Goal: Task Accomplishment & Management: Use online tool/utility

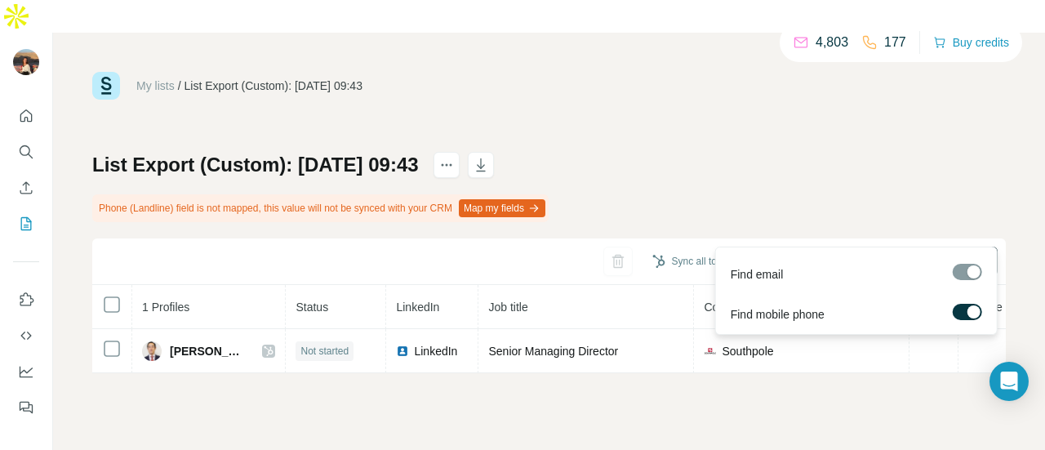
click at [842, 253] on span "Find all emails & mobiles (1)" at bounding box center [905, 261] width 144 height 16
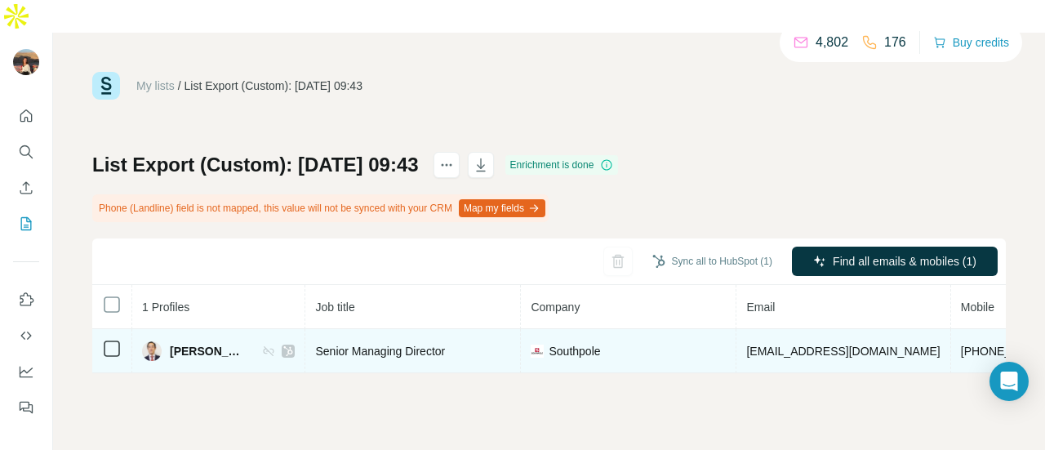
scroll to position [0, 199]
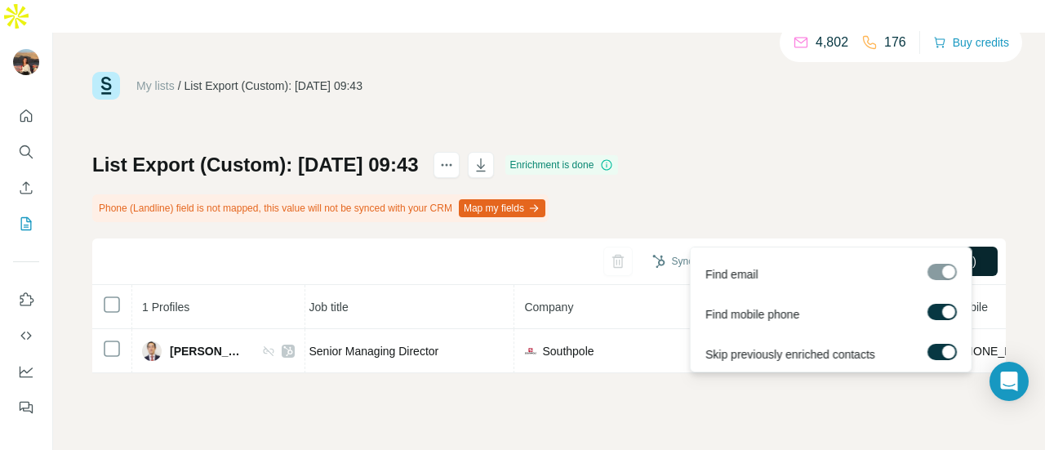
click at [866, 253] on span "Find all emails & mobiles (1)" at bounding box center [905, 261] width 144 height 16
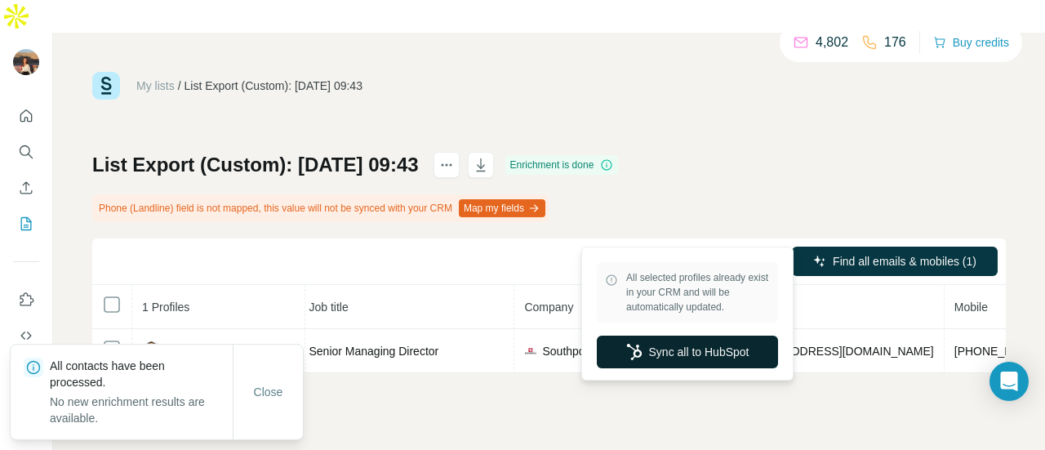
click at [694, 354] on button "Sync all to HubSpot" at bounding box center [687, 352] width 181 height 33
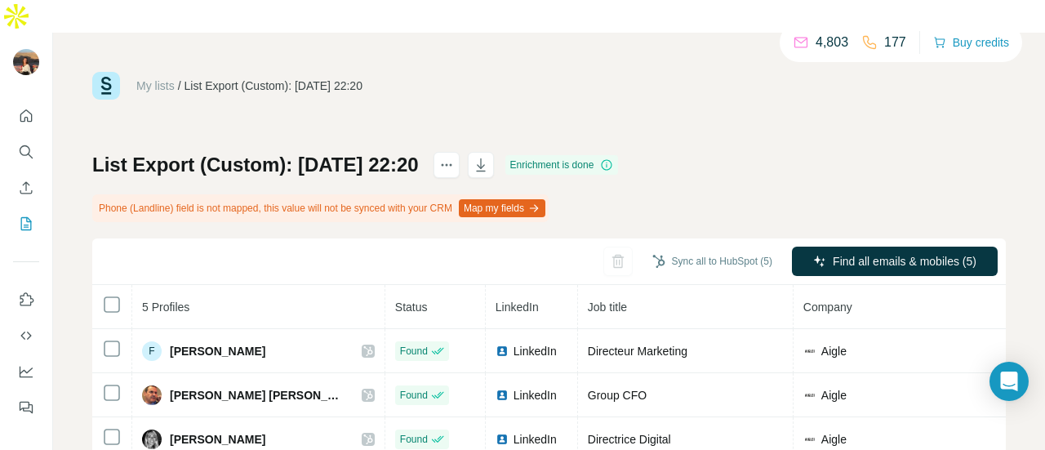
scroll to position [0, 103]
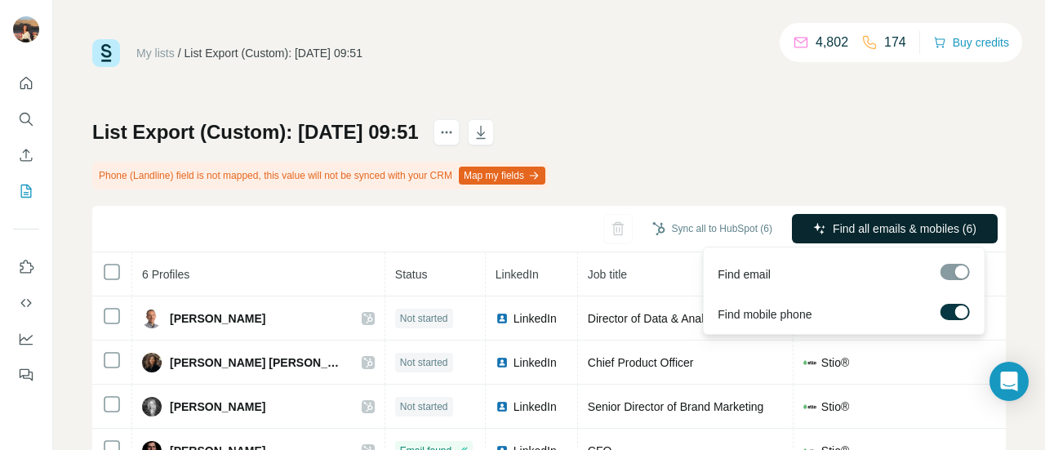
click at [864, 228] on span "Find all emails & mobiles (6)" at bounding box center [905, 229] width 144 height 16
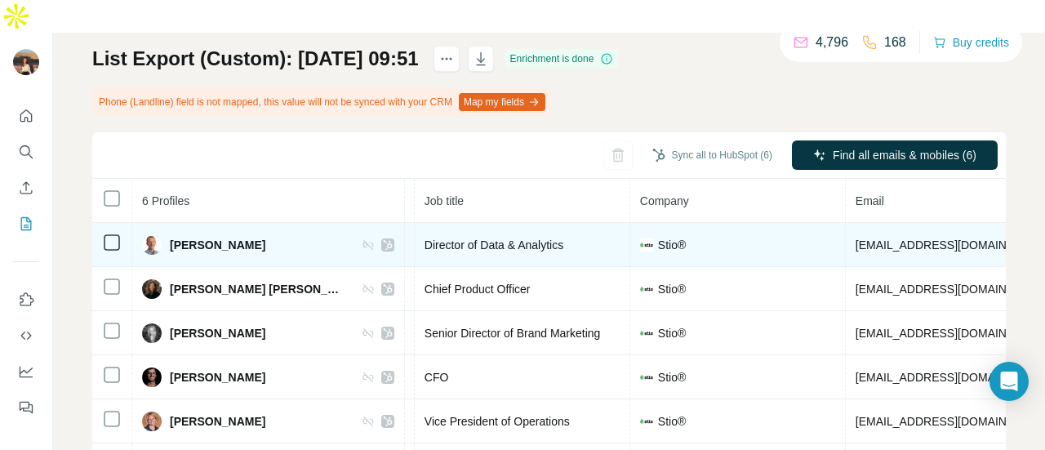
scroll to position [0, 183]
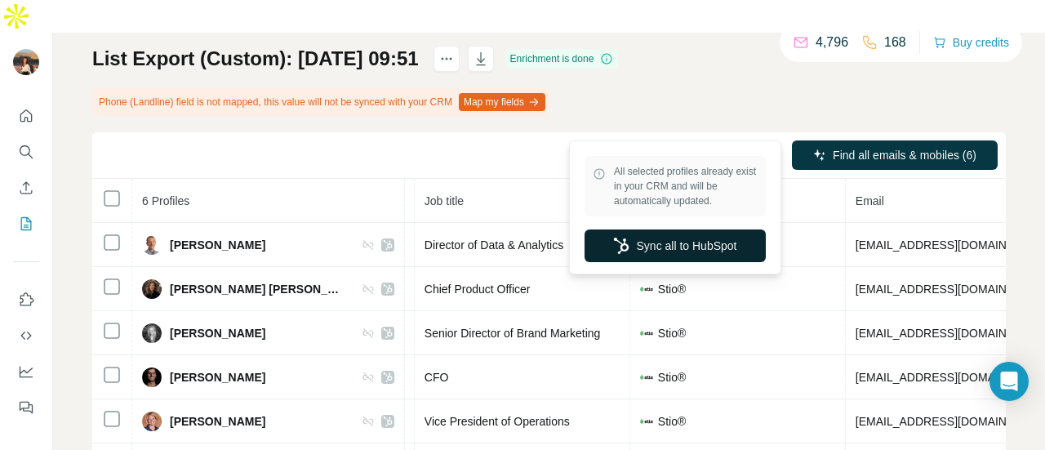
click at [688, 245] on button "Sync all to HubSpot" at bounding box center [675, 245] width 181 height 33
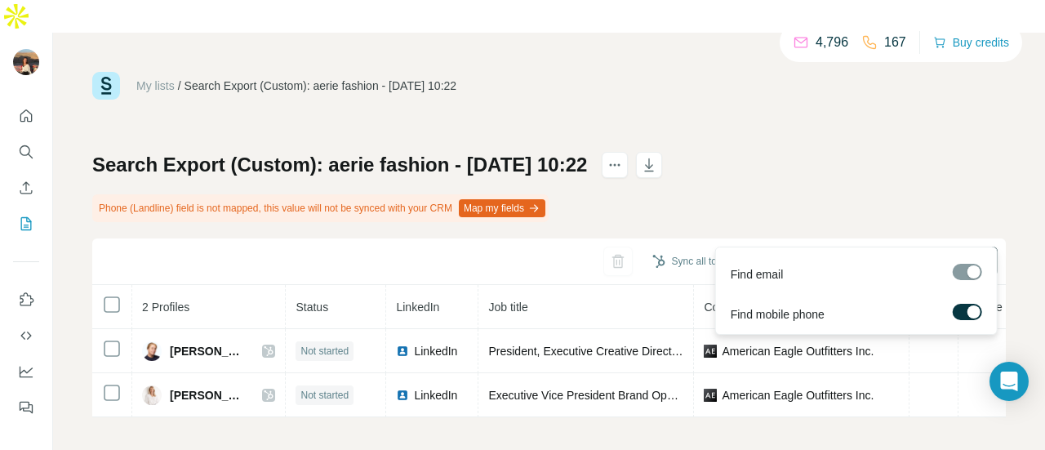
click at [836, 253] on span "Find all emails & mobiles (2)" at bounding box center [905, 261] width 144 height 16
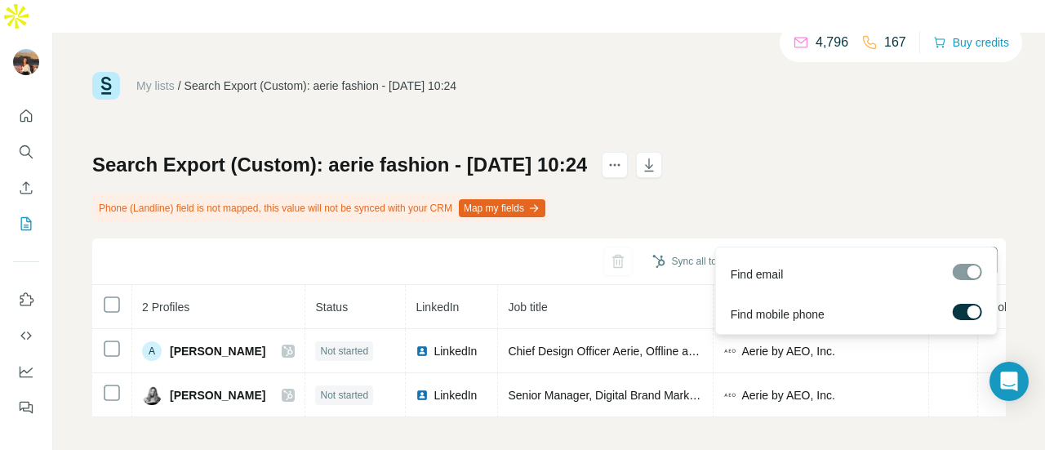
click at [858, 247] on button "Find all emails & mobiles (2)" at bounding box center [895, 261] width 206 height 29
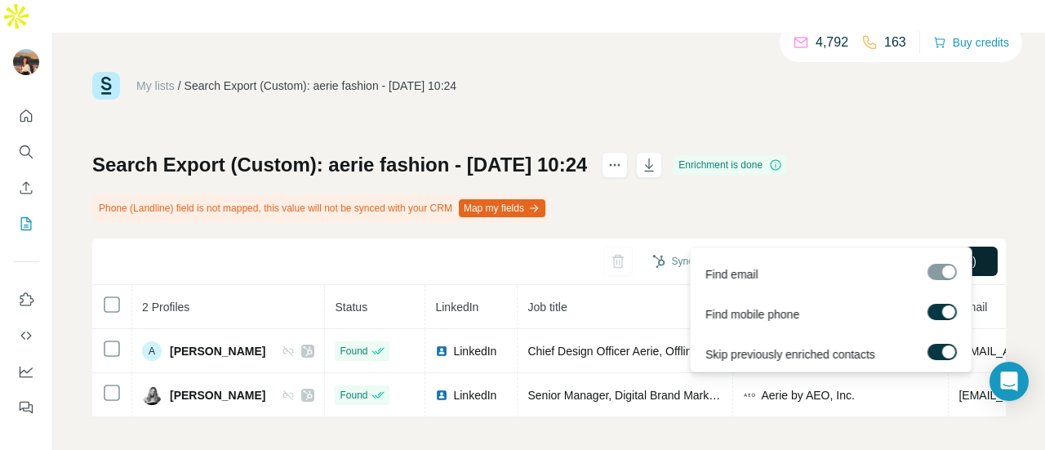
click at [884, 253] on span "Find all emails & mobiles (2)" at bounding box center [905, 261] width 144 height 16
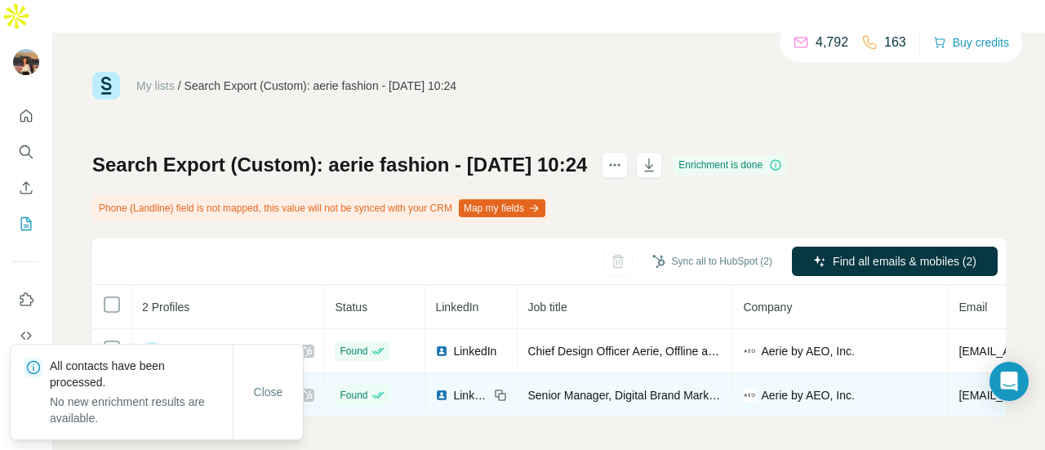
scroll to position [0, 192]
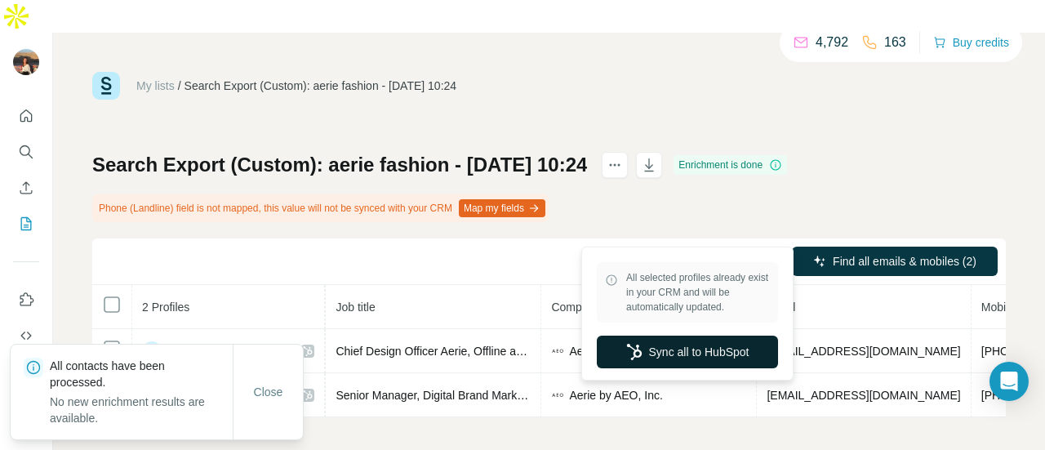
click at [688, 341] on button "Sync all to HubSpot" at bounding box center [687, 352] width 181 height 33
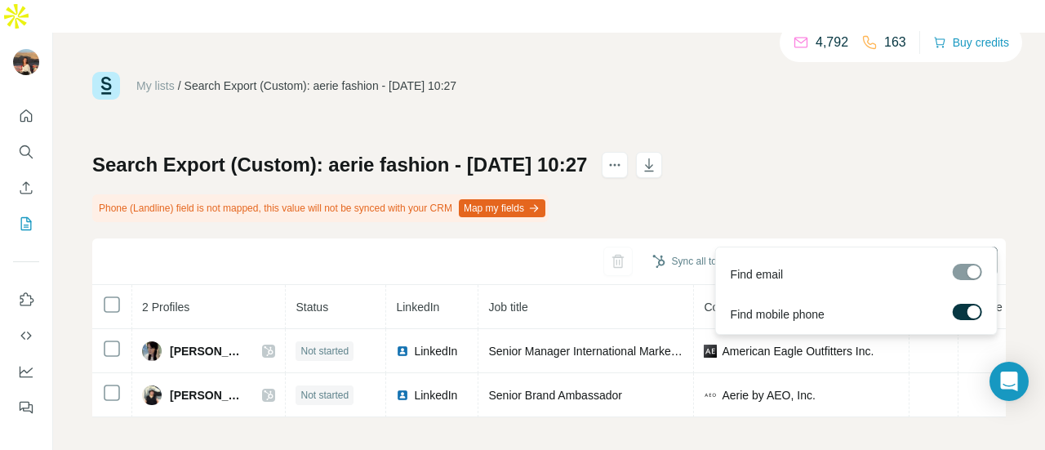
click at [821, 255] on icon "button" at bounding box center [819, 261] width 13 height 13
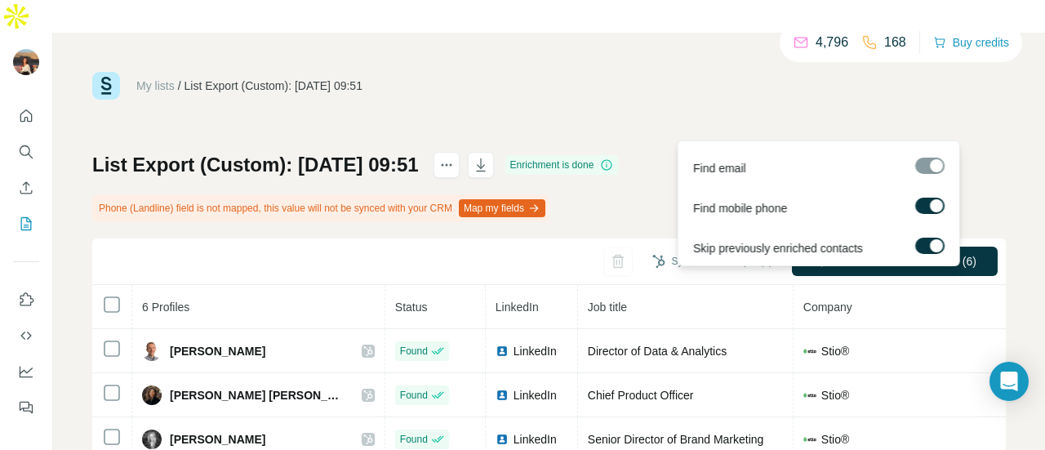
scroll to position [0, 183]
